Goal: Navigation & Orientation: Find specific page/section

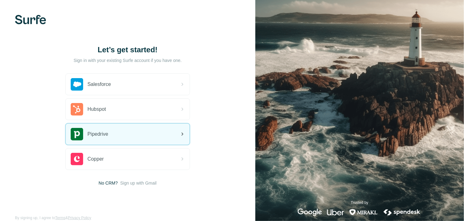
click at [112, 132] on div "Pipedrive" at bounding box center [128, 134] width 124 height 21
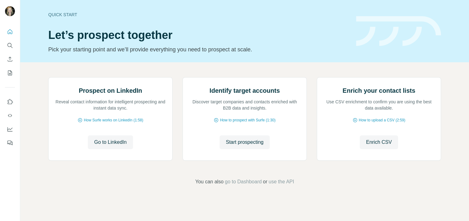
scroll to position [48, 0]
click at [10, 33] on icon "Quick start" at bounding box center [10, 32] width 6 height 6
click at [11, 126] on icon "Dashboard" at bounding box center [10, 129] width 6 height 6
click at [10, 127] on icon "Dashboard" at bounding box center [10, 129] width 6 height 6
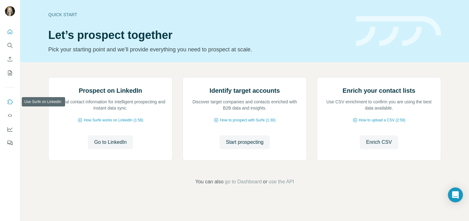
click at [9, 101] on icon "Use Surfe on LinkedIn" at bounding box center [10, 101] width 5 height 5
click at [9, 73] on icon "My lists" at bounding box center [10, 73] width 6 height 6
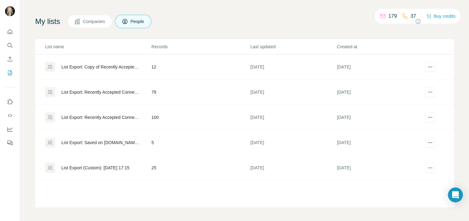
scroll to position [32, 0]
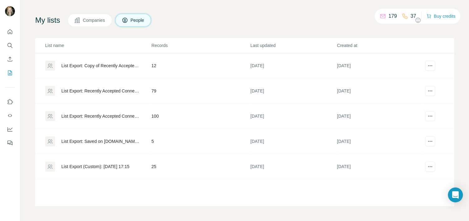
click at [145, 17] on span "People" at bounding box center [137, 20] width 14 height 6
click at [140, 20] on span "People" at bounding box center [137, 20] width 14 height 6
click at [11, 102] on icon "Use Surfe on LinkedIn" at bounding box center [10, 102] width 6 height 6
